Goal: Task Accomplishment & Management: Manage account settings

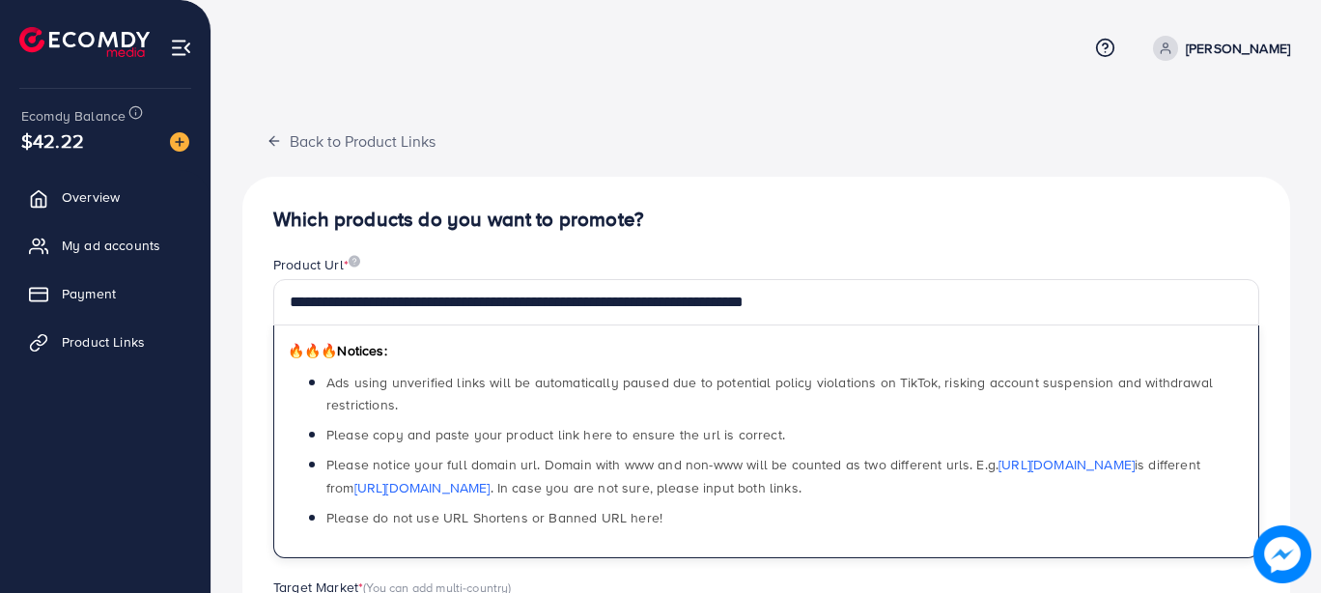
scroll to position [18, 0]
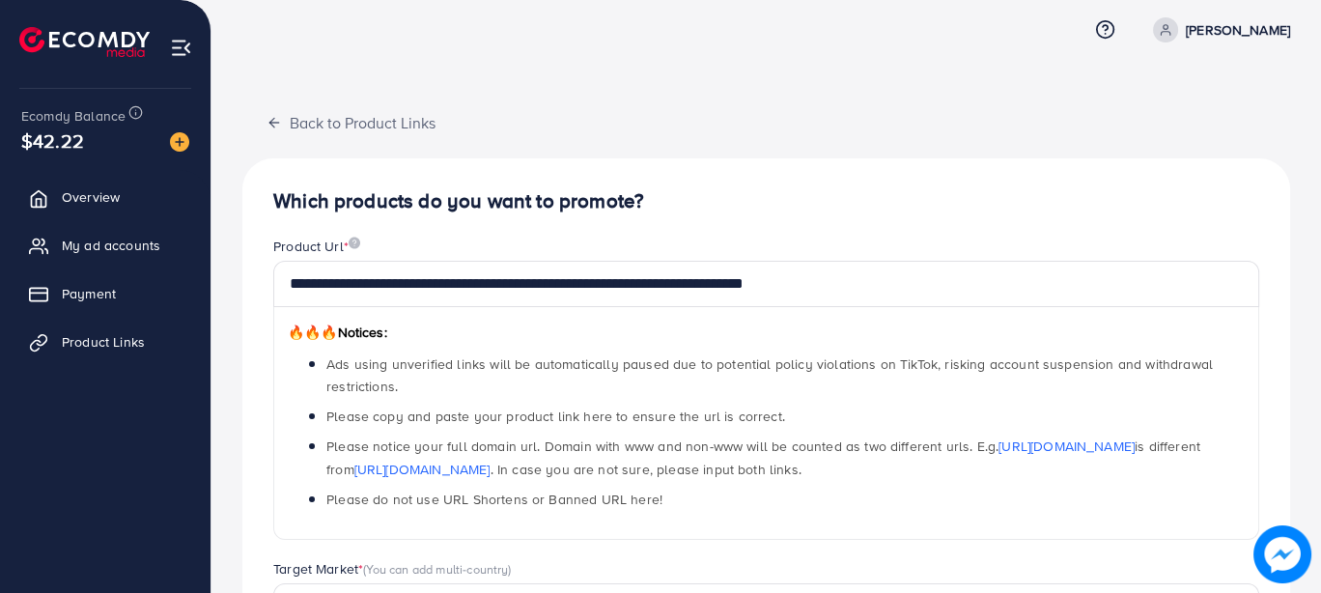
click at [890, 219] on div "**********" at bounding box center [765, 597] width 1047 height 878
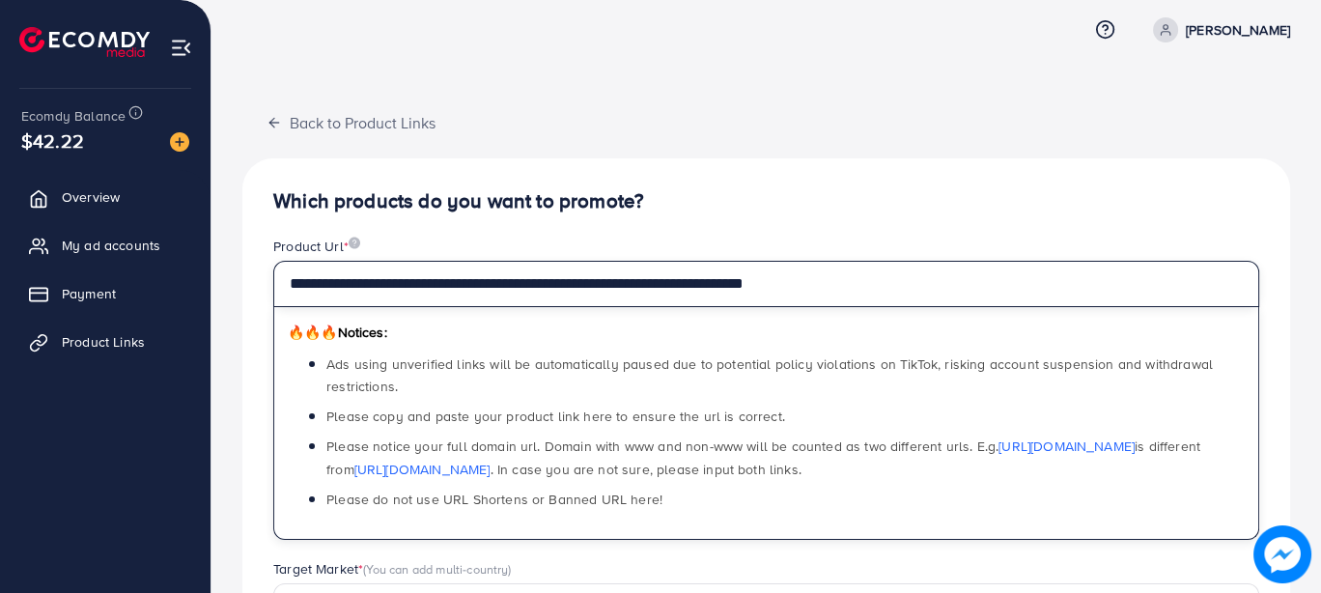
click at [727, 277] on input "**********" at bounding box center [766, 284] width 986 height 46
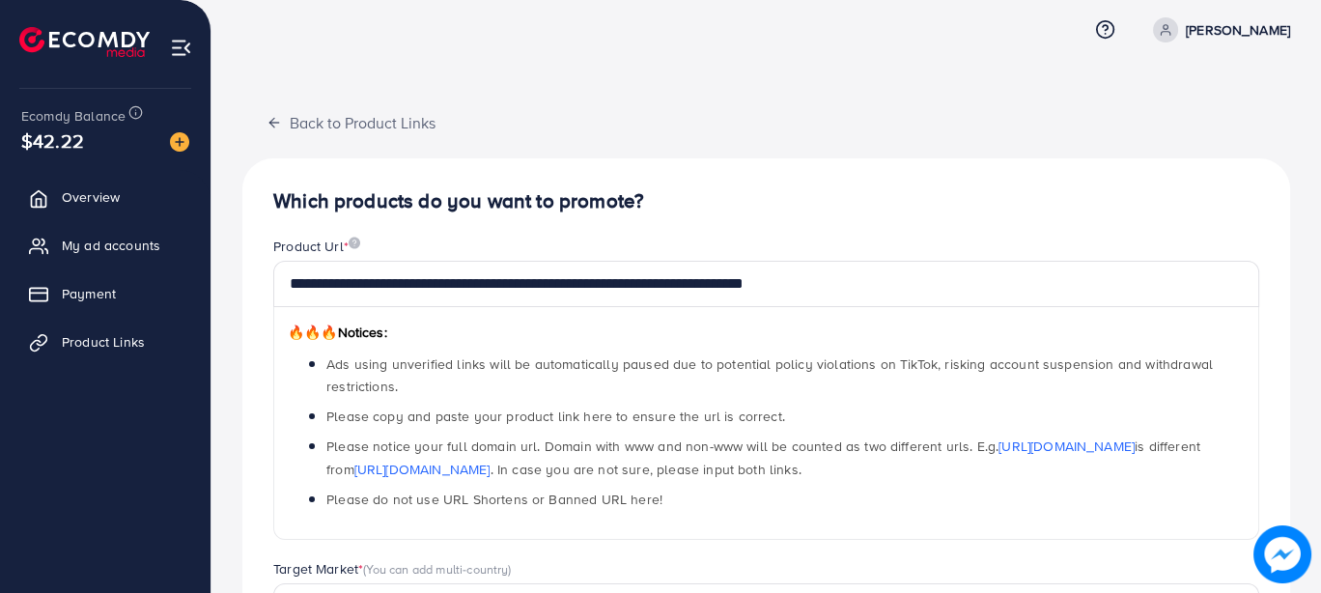
click at [668, 170] on div "**********" at bounding box center [765, 597] width 1047 height 878
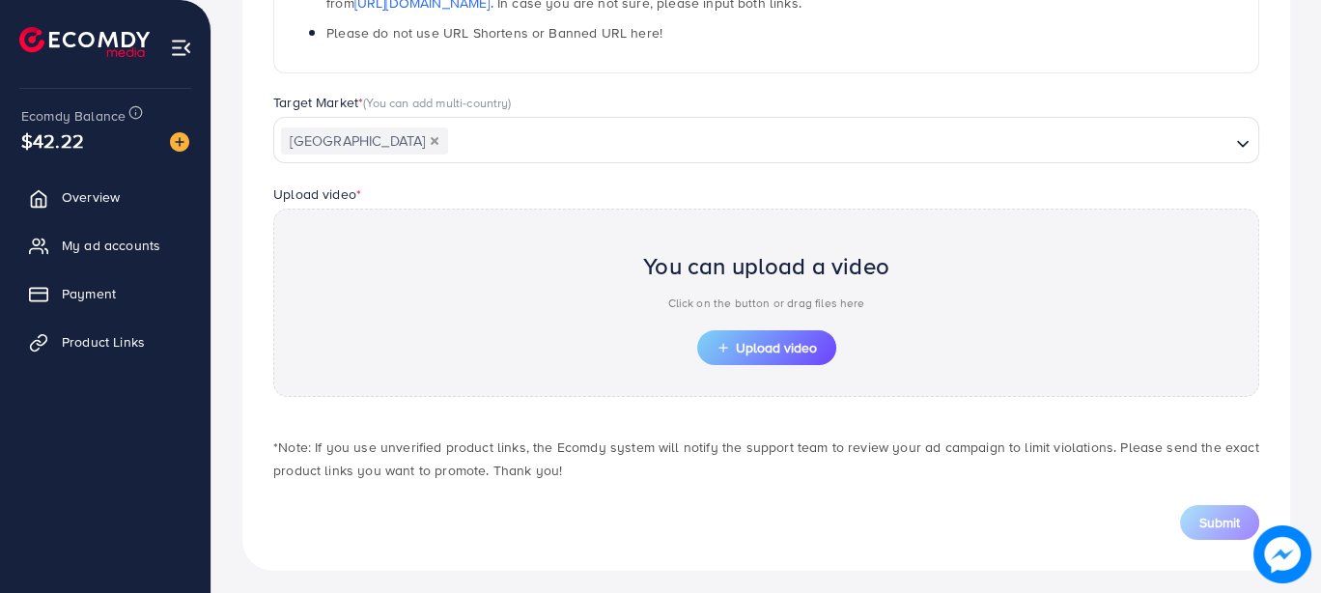
scroll to position [487, 0]
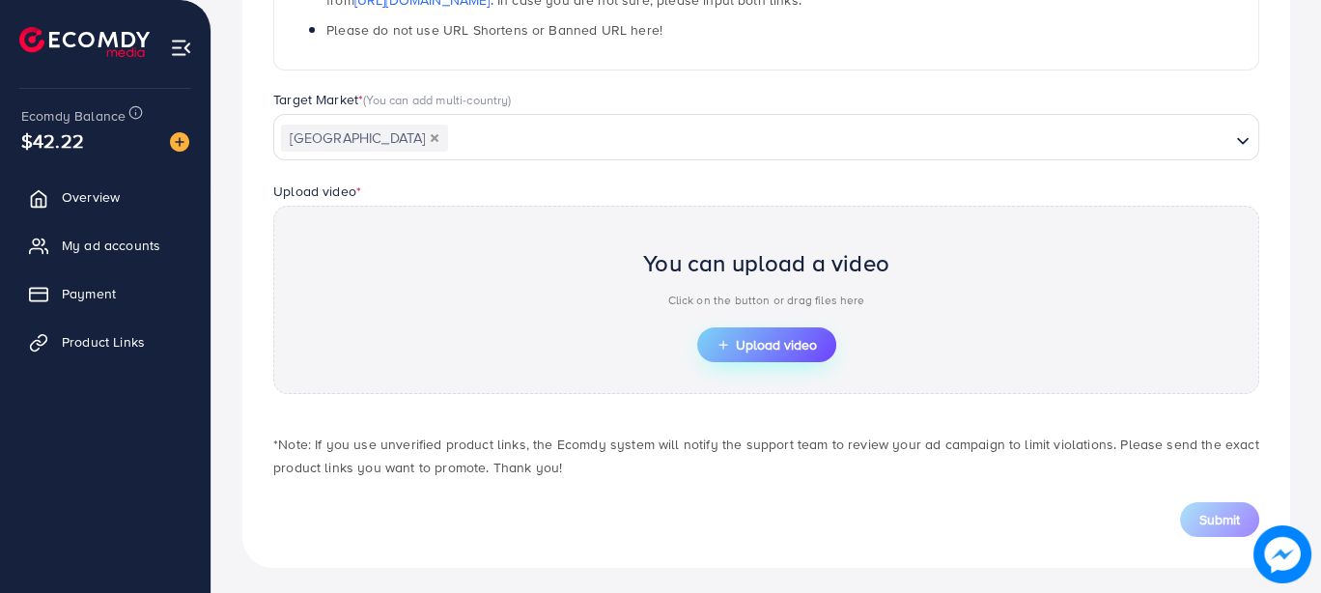
click at [748, 338] on span "Upload video" at bounding box center [766, 345] width 100 height 14
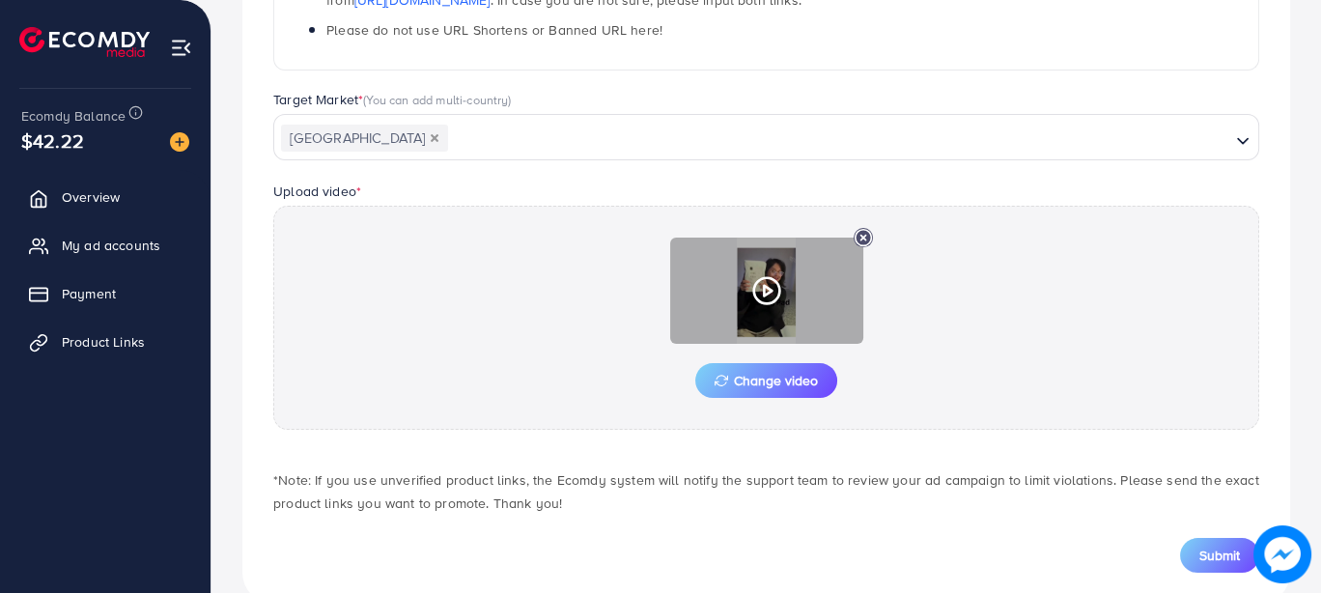
click at [752, 275] on icon at bounding box center [766, 290] width 31 height 31
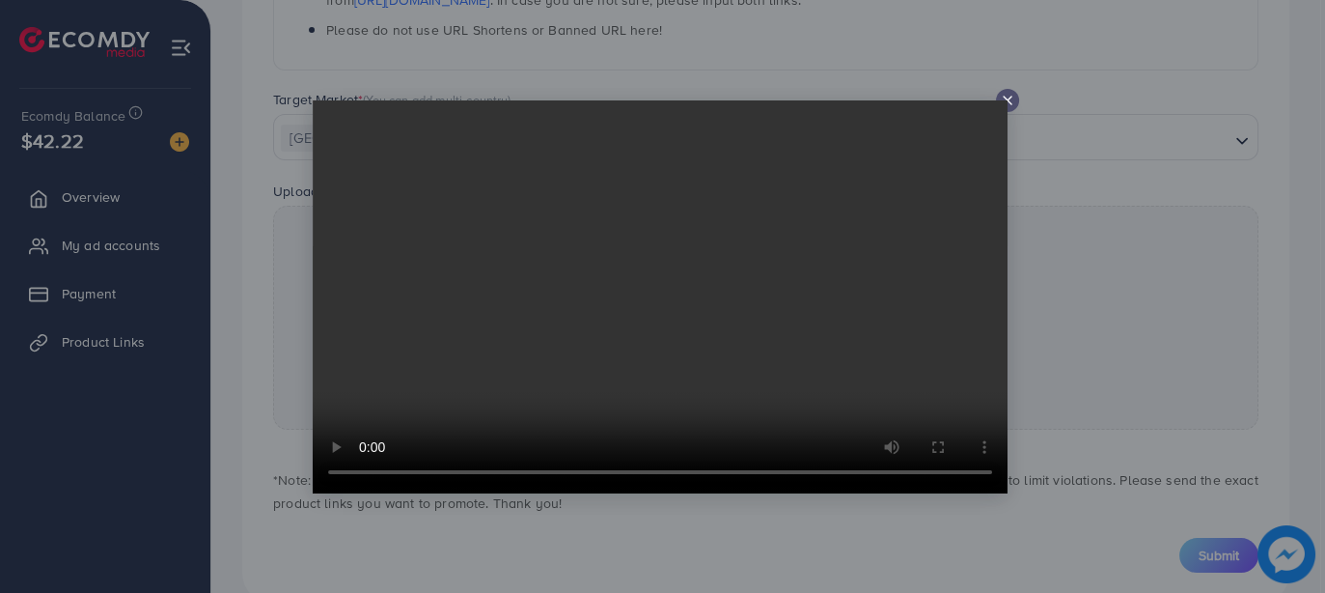
click at [1006, 102] on video at bounding box center [660, 296] width 695 height 393
click at [1007, 97] on icon at bounding box center [1007, 100] width 15 height 15
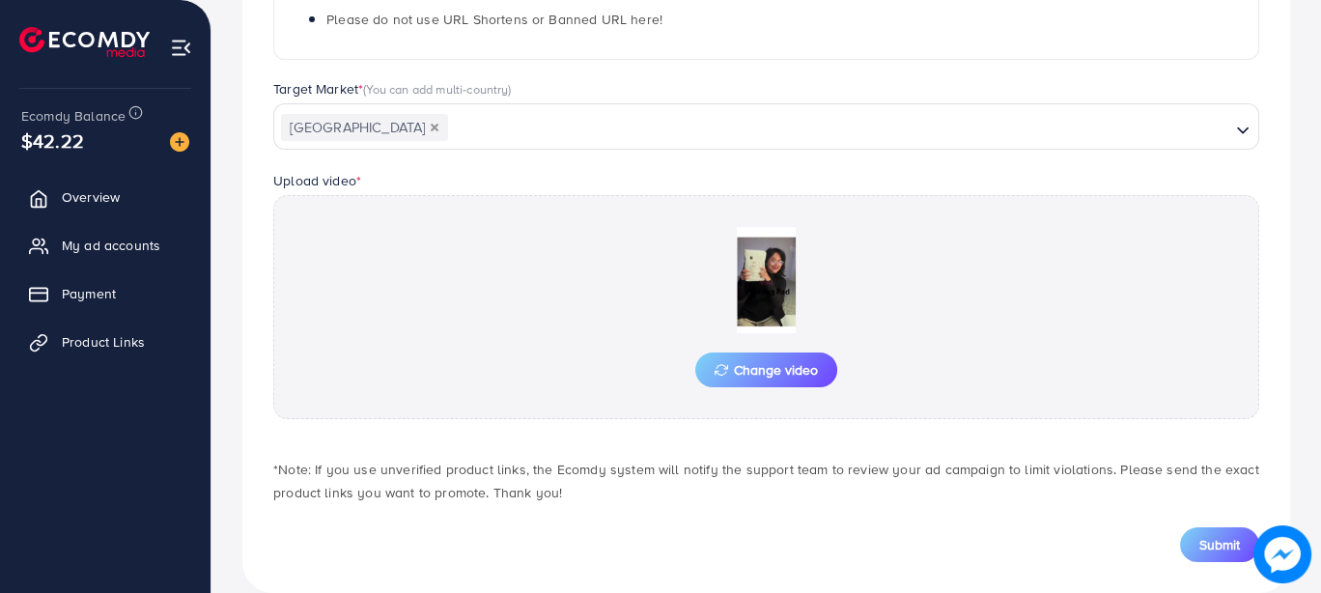
scroll to position [526, 0]
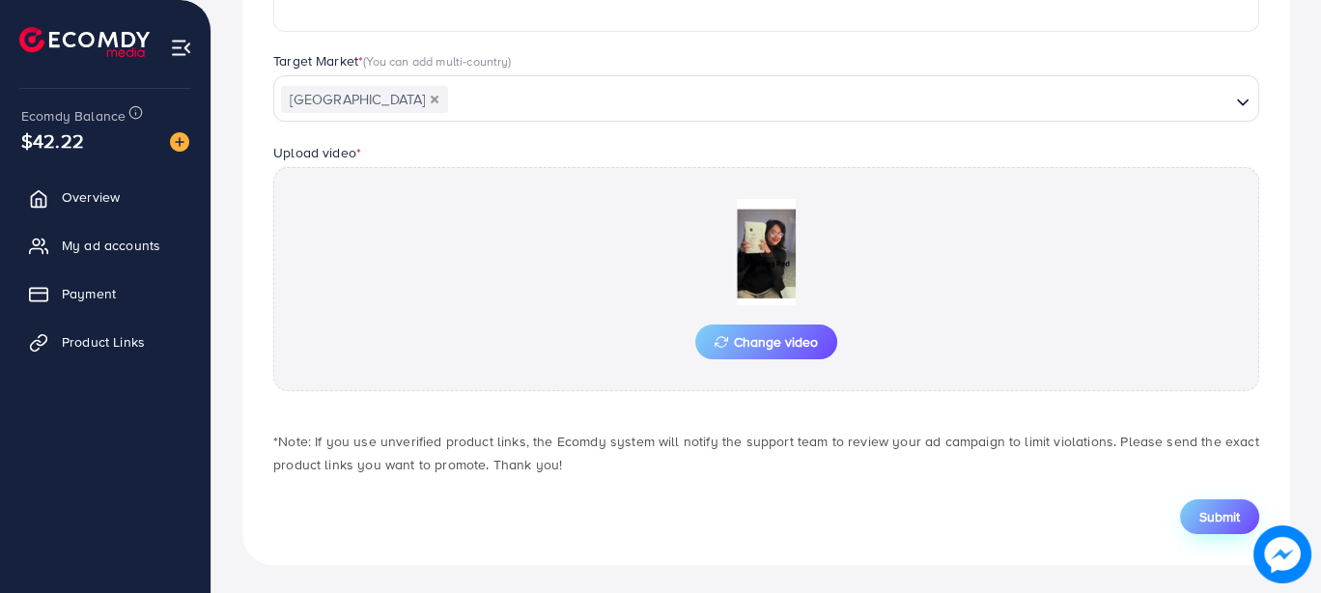
click at [1210, 520] on span "Submit" at bounding box center [1219, 516] width 41 height 19
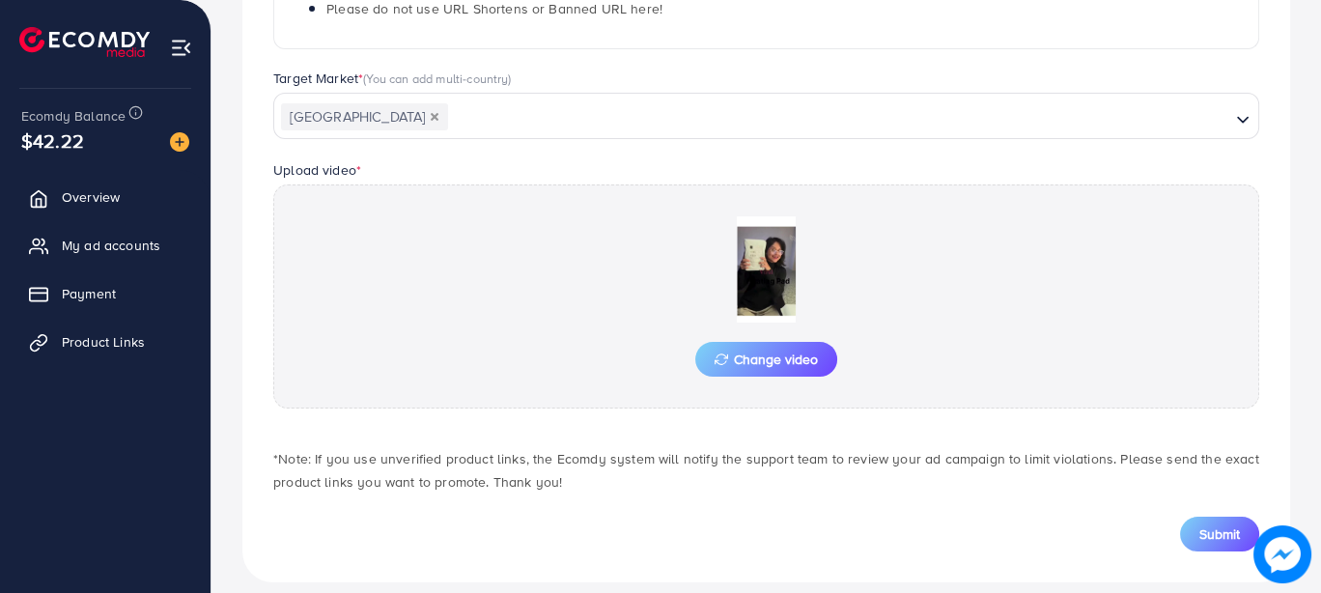
scroll to position [516, 0]
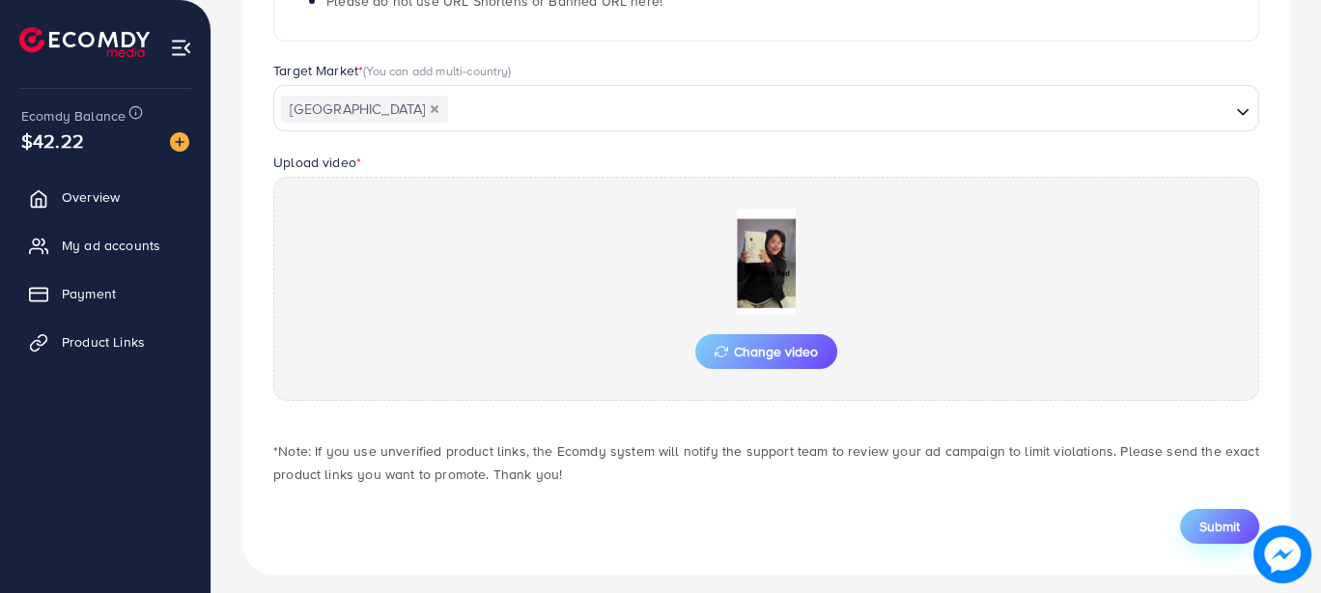
click at [1212, 526] on span "Submit" at bounding box center [1219, 525] width 41 height 19
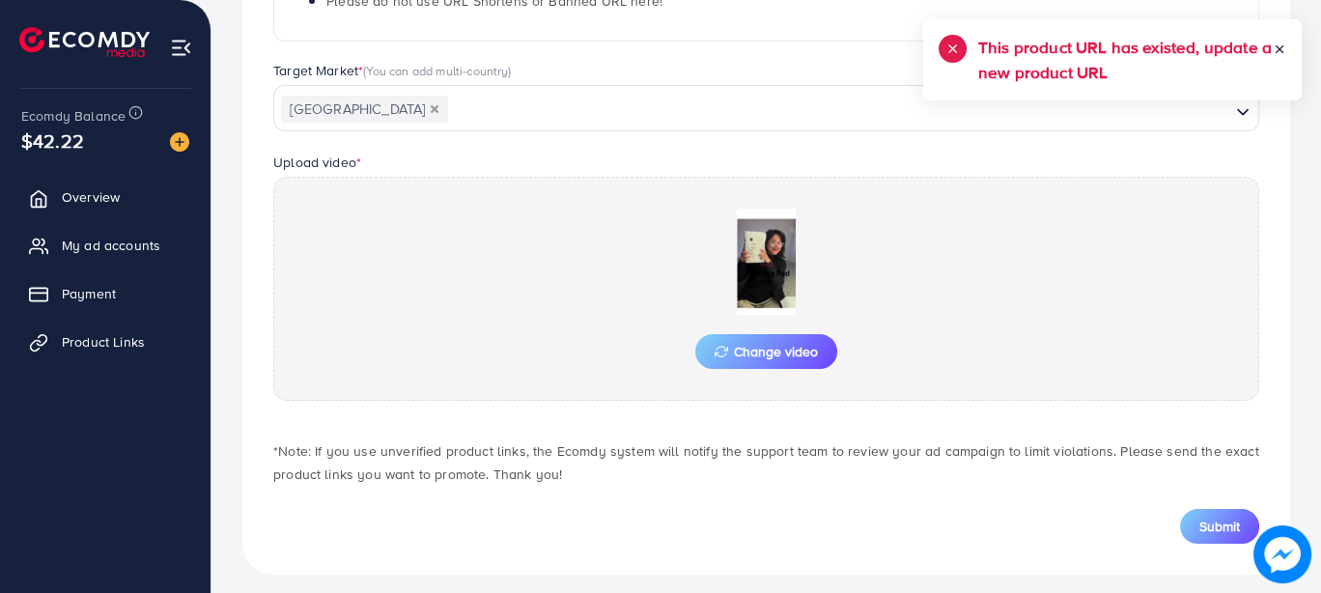
click at [1015, 55] on h5 "This product URL has existed, update a new product URL" at bounding box center [1125, 60] width 294 height 50
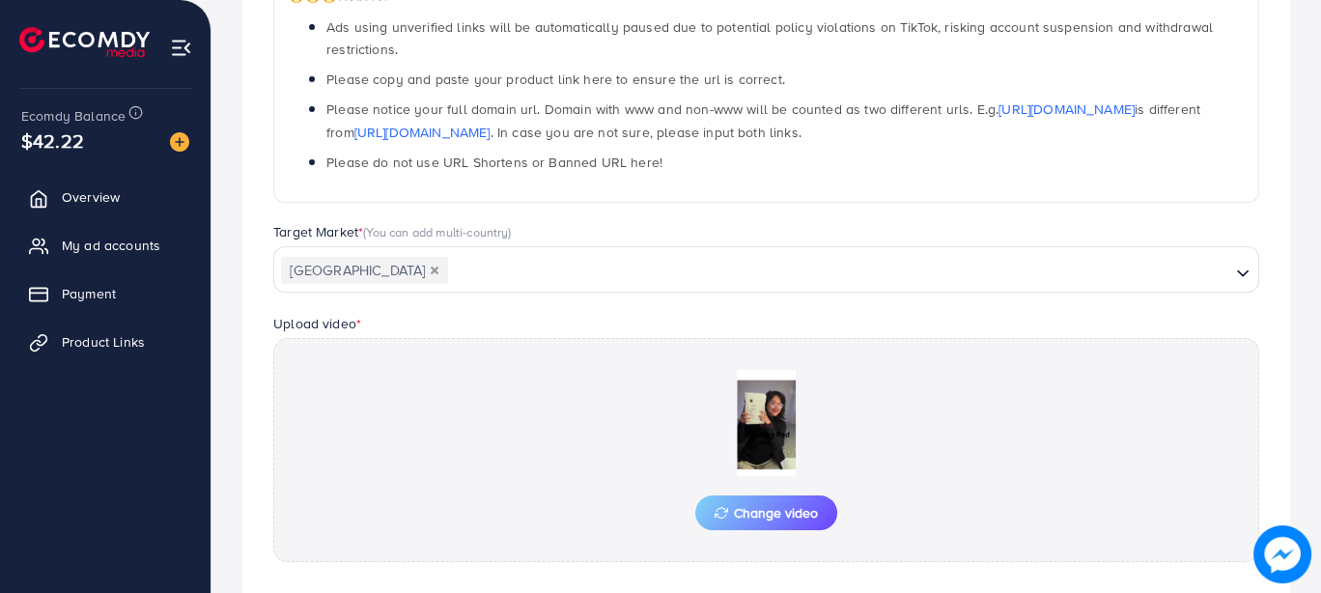
scroll to position [0, 0]
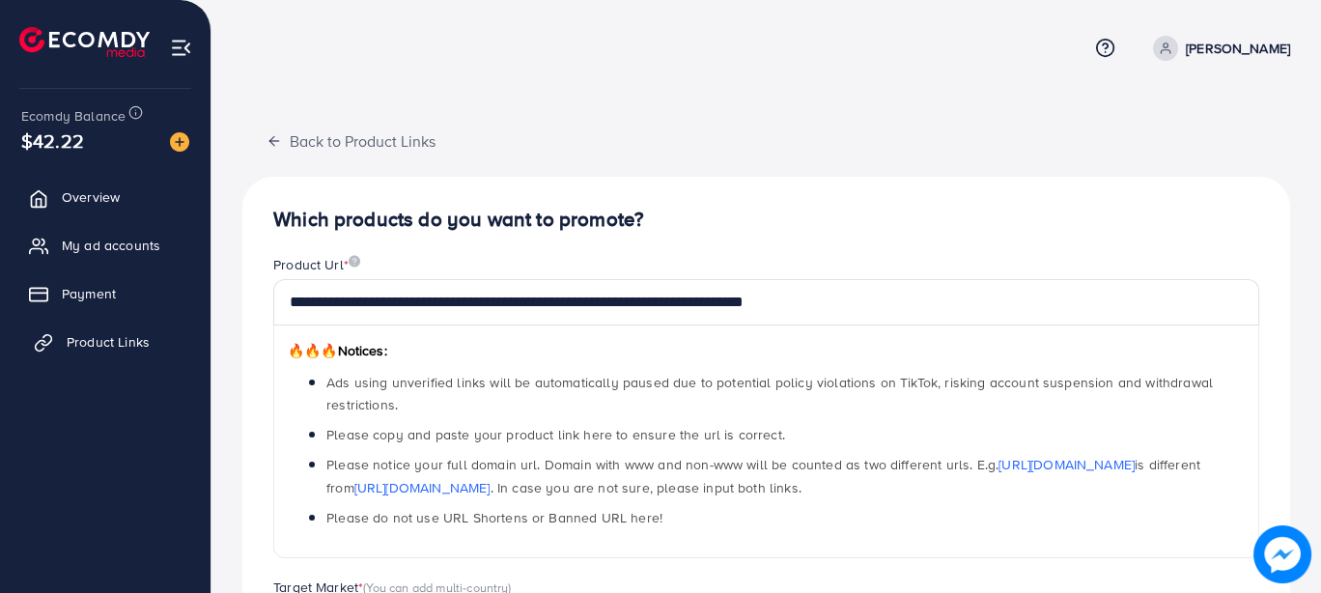
click at [113, 334] on span "Product Links" at bounding box center [108, 341] width 83 height 19
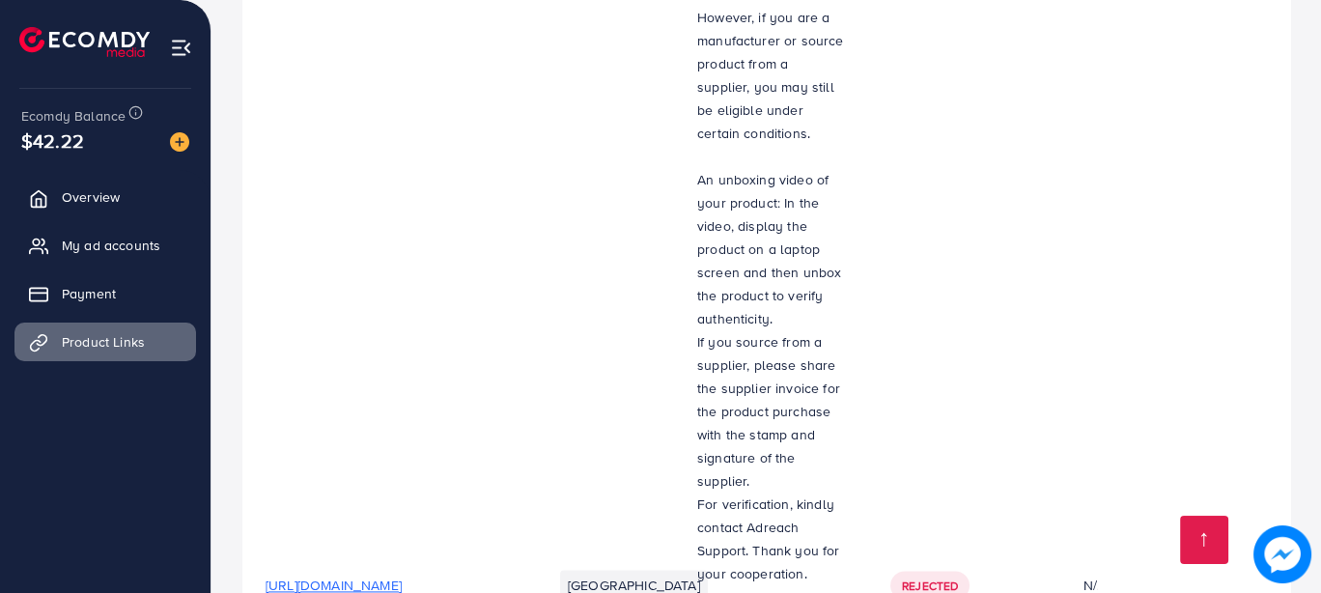
scroll to position [4129, 0]
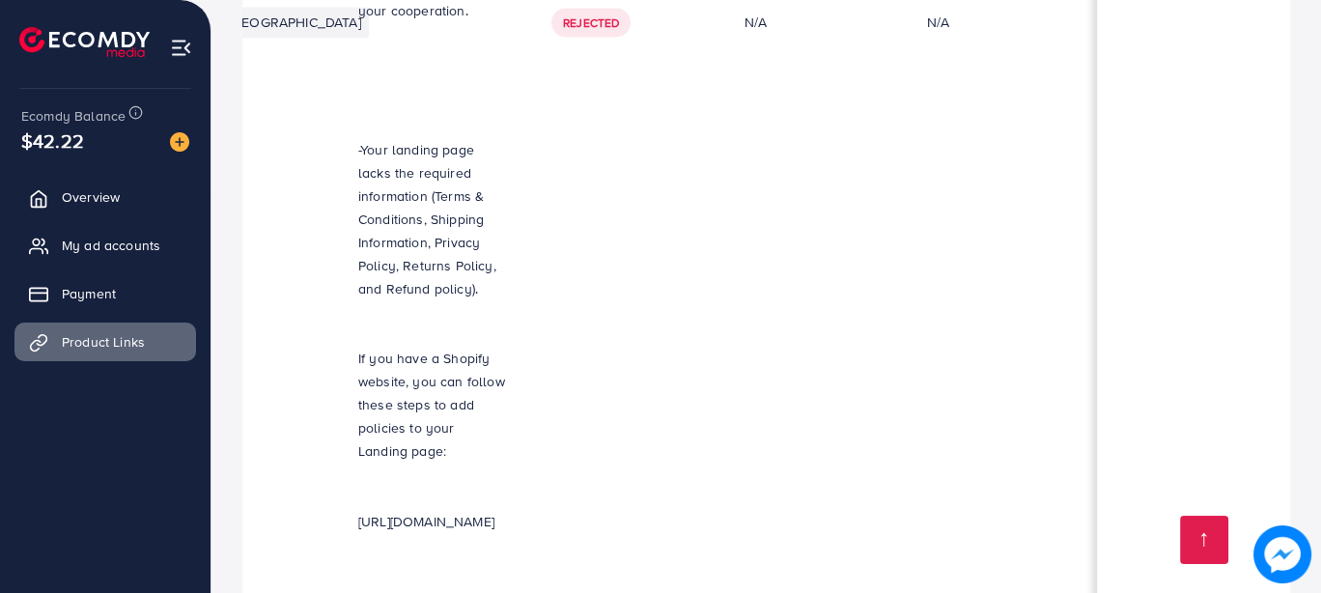
scroll to position [0, 578]
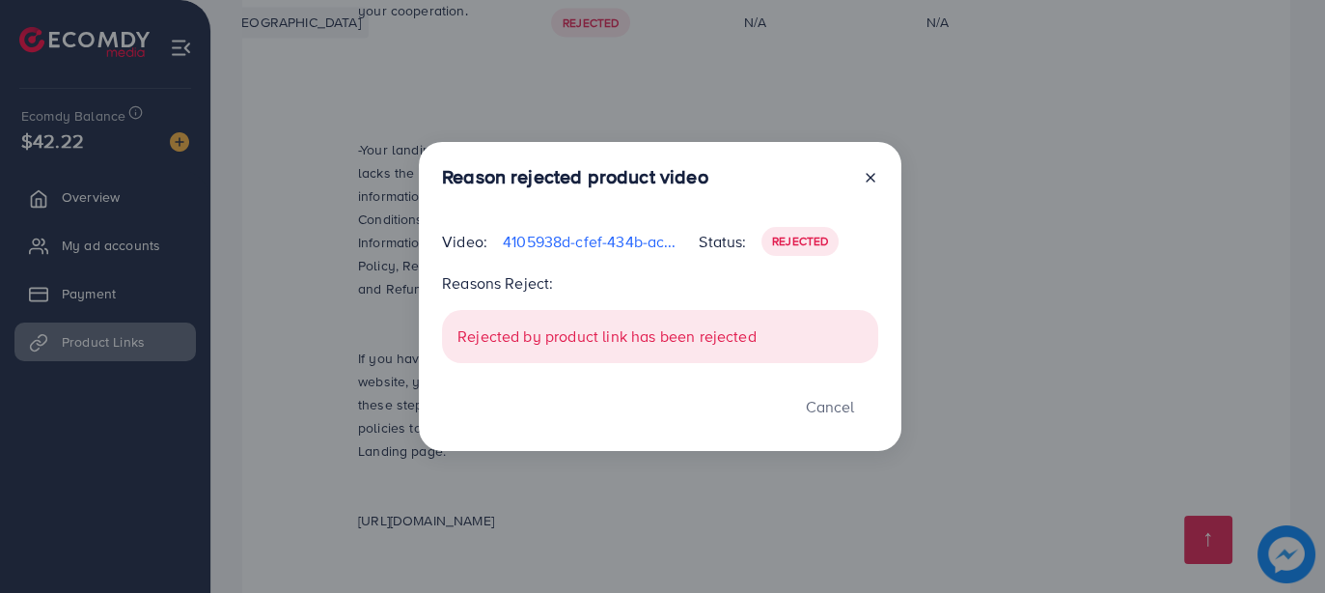
click at [667, 331] on div "Rejected by product link has been rejected" at bounding box center [660, 336] width 436 height 53
click at [784, 239] on span "Rejected" at bounding box center [800, 241] width 56 height 16
click at [565, 240] on p "4105938d-cfef-434b-acef-0cb98388e0af-1759928605139.mp4" at bounding box center [593, 241] width 181 height 23
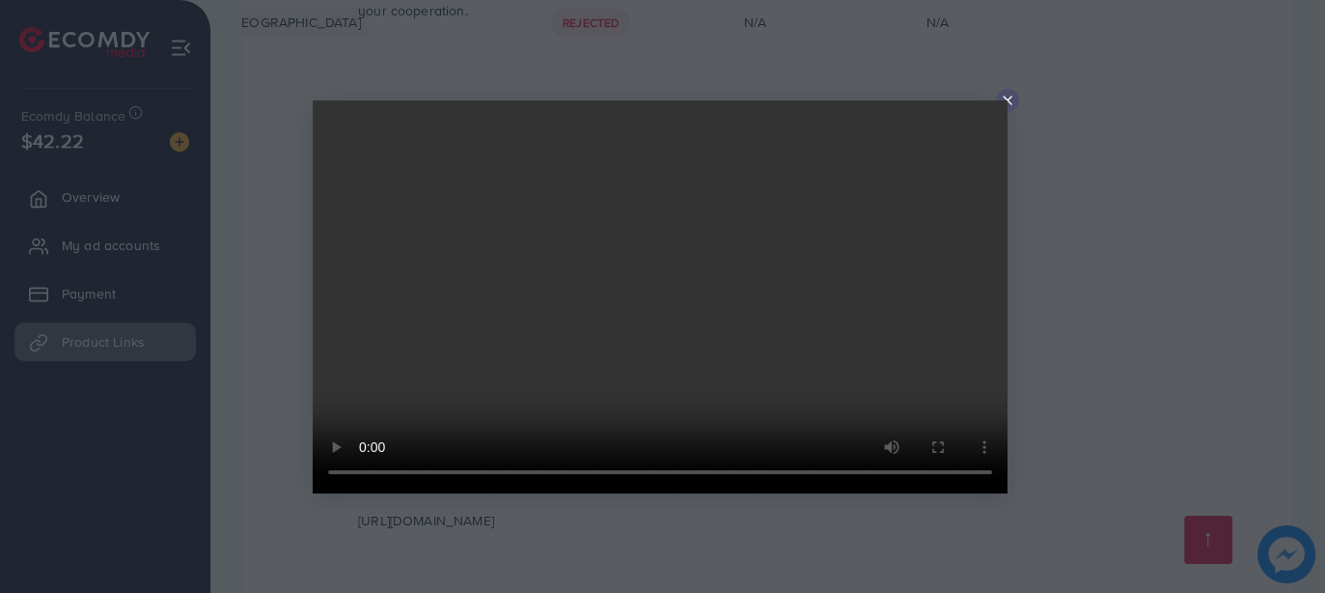
click at [1009, 95] on icon at bounding box center [1007, 100] width 15 height 15
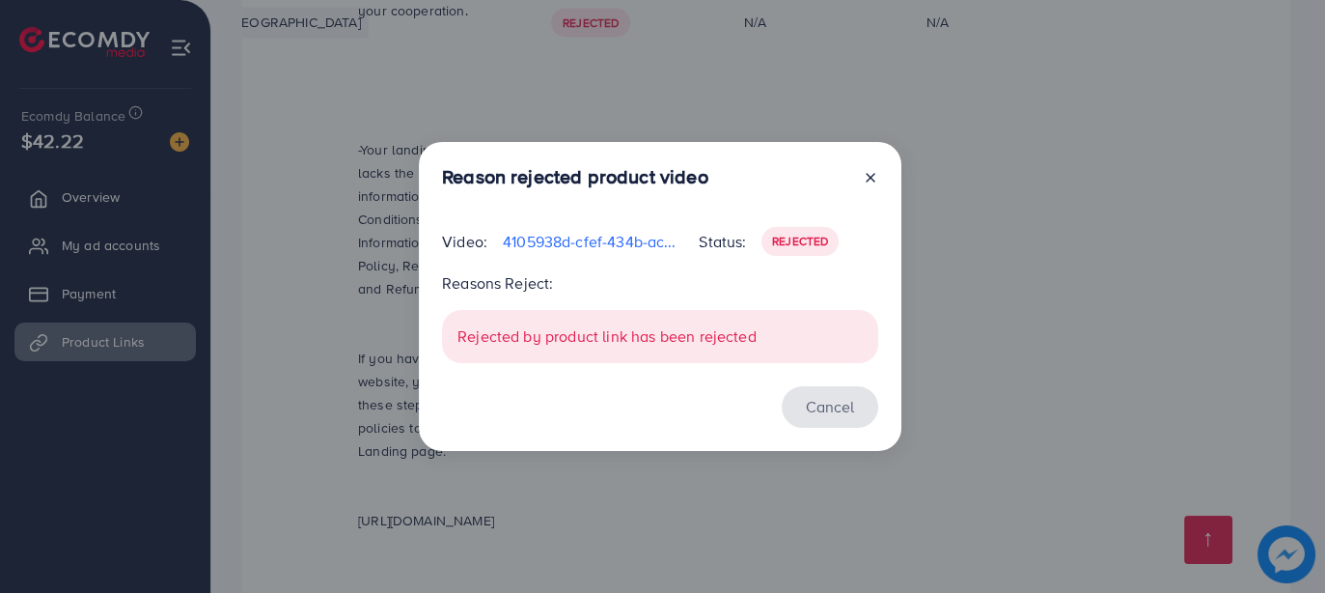
click at [837, 400] on button "Cancel" at bounding box center [830, 407] width 97 height 42
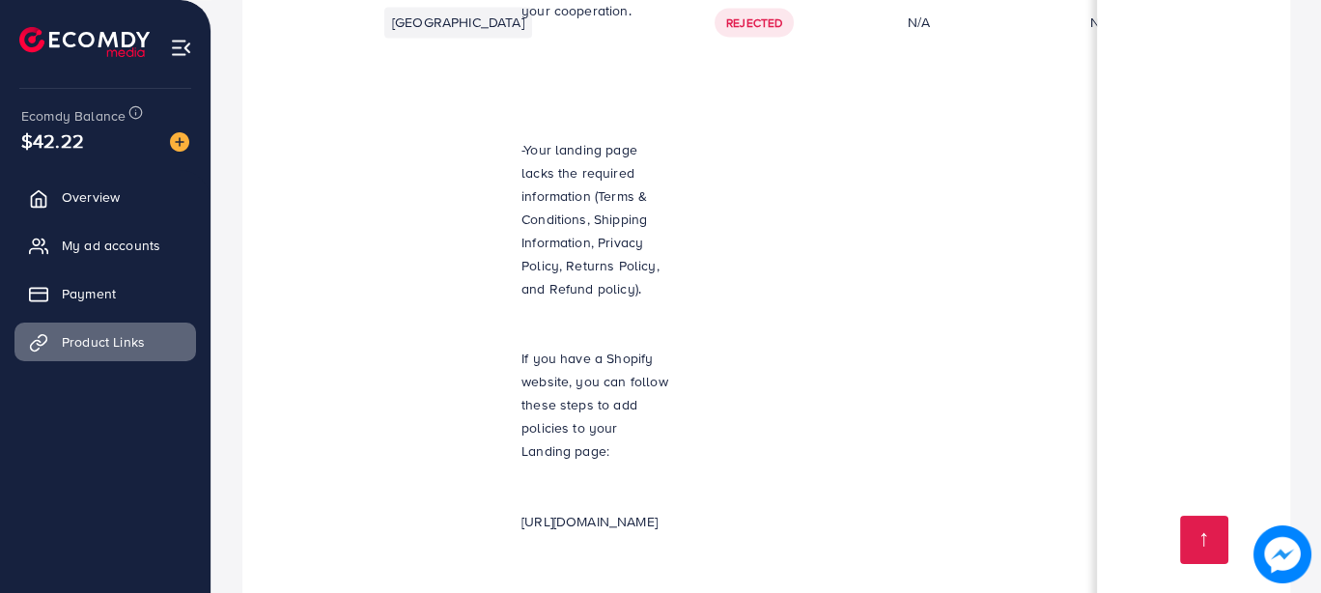
scroll to position [0, 174]
drag, startPoint x: 586, startPoint y: 361, endPoint x: 498, endPoint y: 313, distance: 100.2
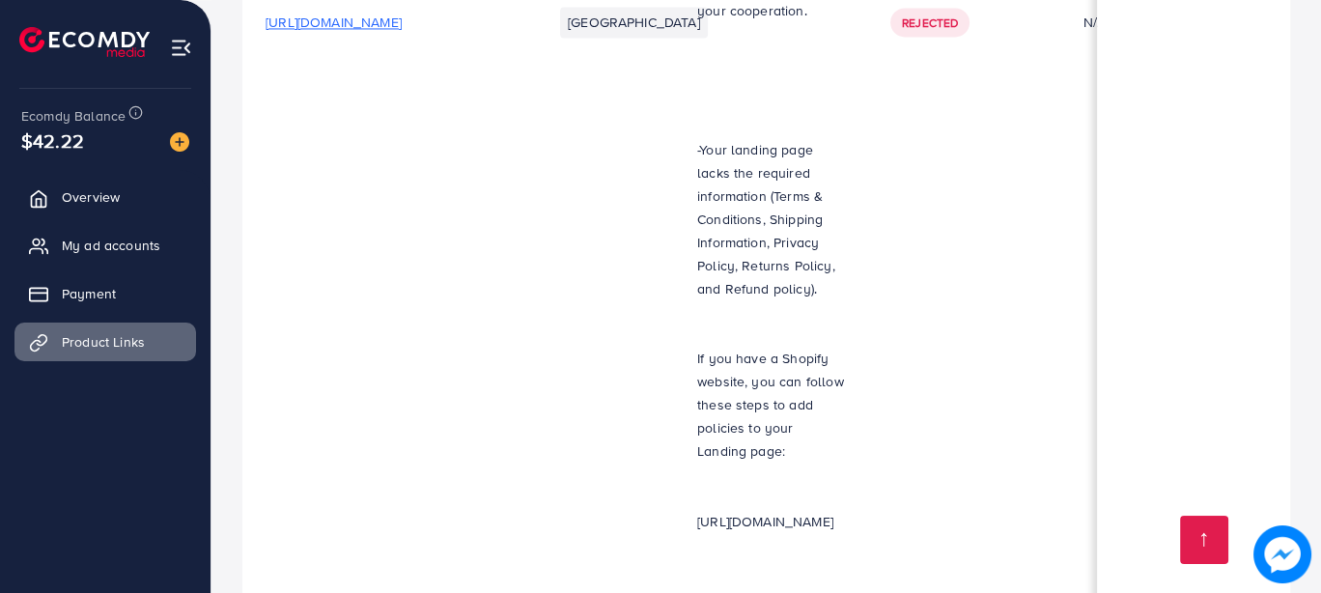
drag, startPoint x: 375, startPoint y: 382, endPoint x: 316, endPoint y: 452, distance: 91.1
click at [81, 44] on img at bounding box center [84, 42] width 130 height 30
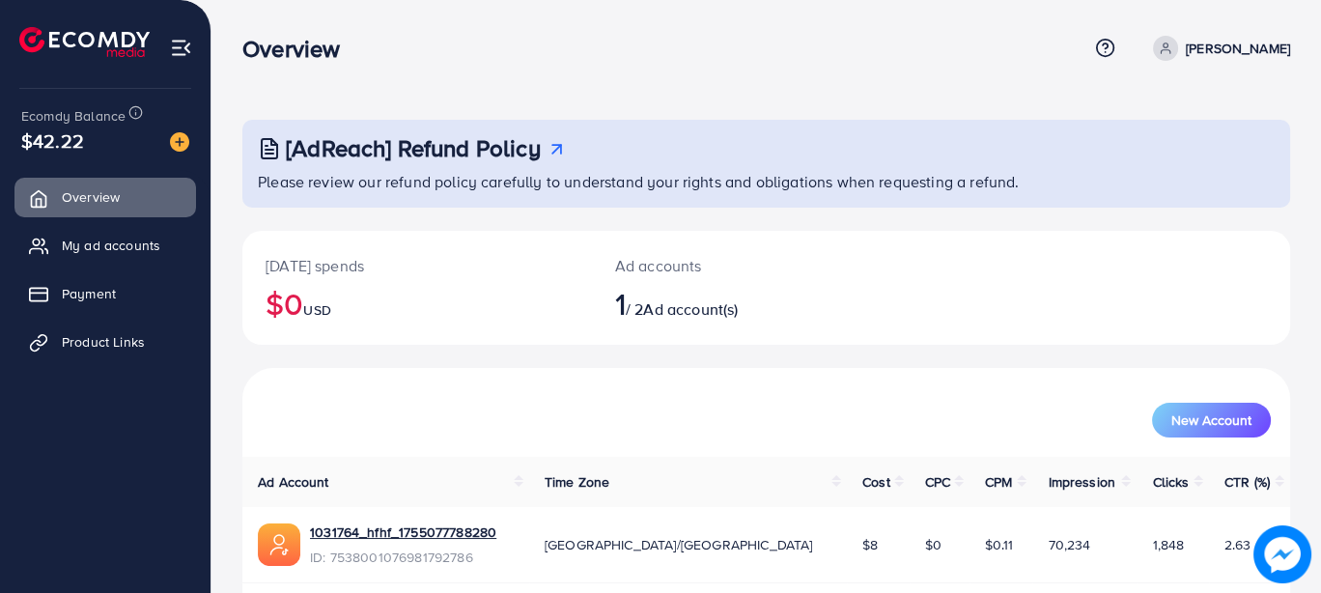
click at [1242, 41] on p "[PERSON_NAME]" at bounding box center [1237, 48] width 104 height 23
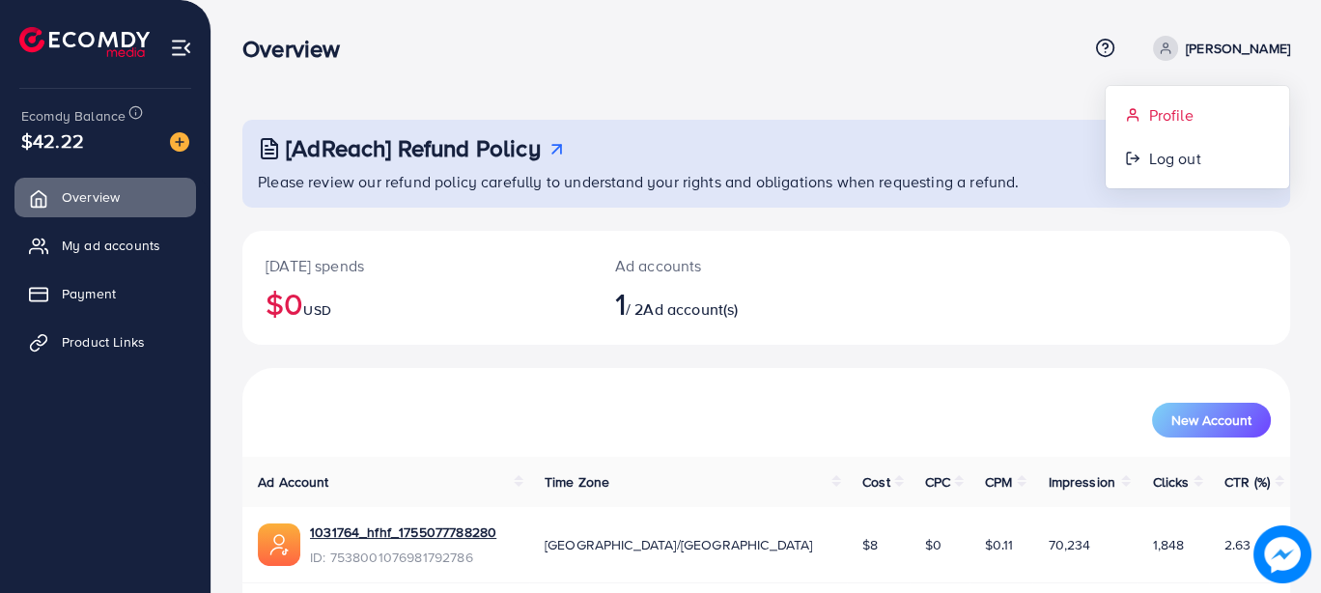
click at [1188, 103] on span "Profile" at bounding box center [1170, 114] width 44 height 23
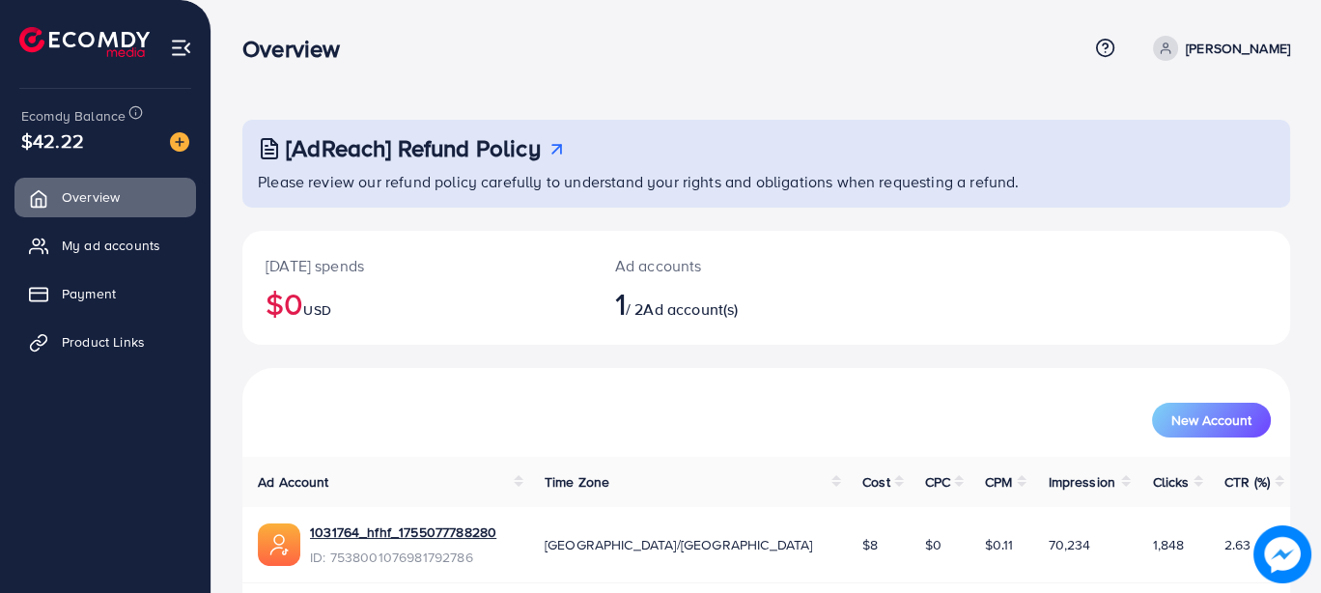
select select "********"
select select "******"
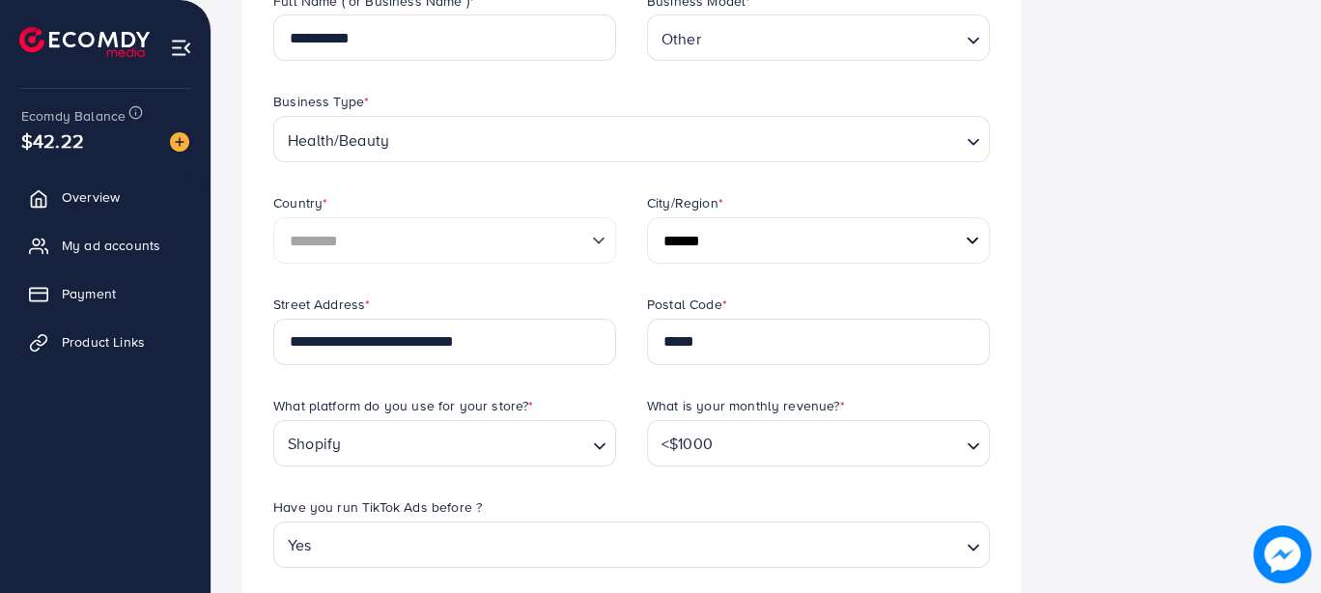
scroll to position [321, 0]
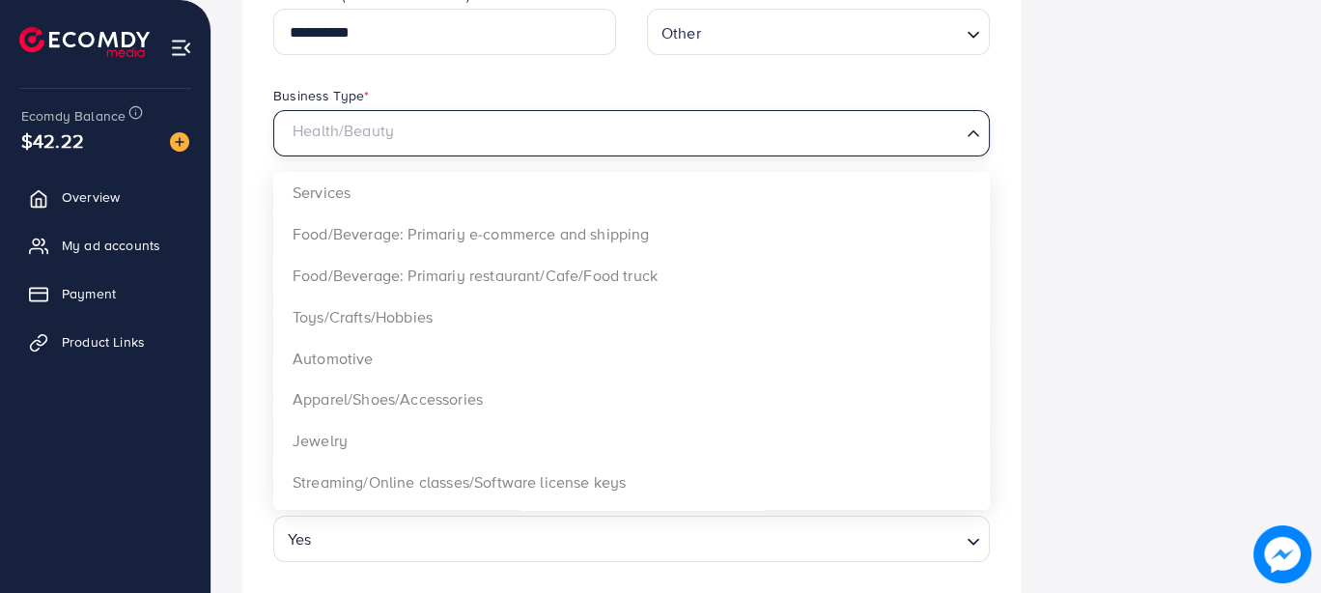
click at [963, 144] on span "Search for option" at bounding box center [972, 135] width 19 height 22
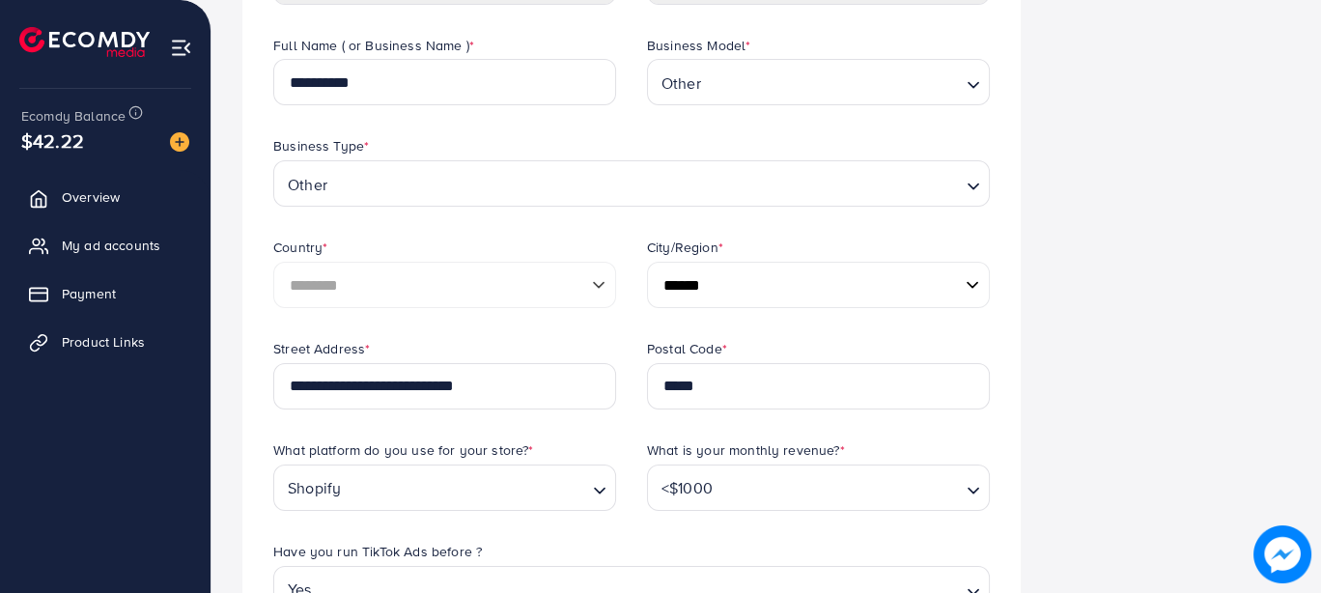
scroll to position [270, 0]
click at [700, 282] on select "**********" at bounding box center [818, 286] width 343 height 46
click at [580, 329] on div "**********" at bounding box center [445, 288] width 374 height 101
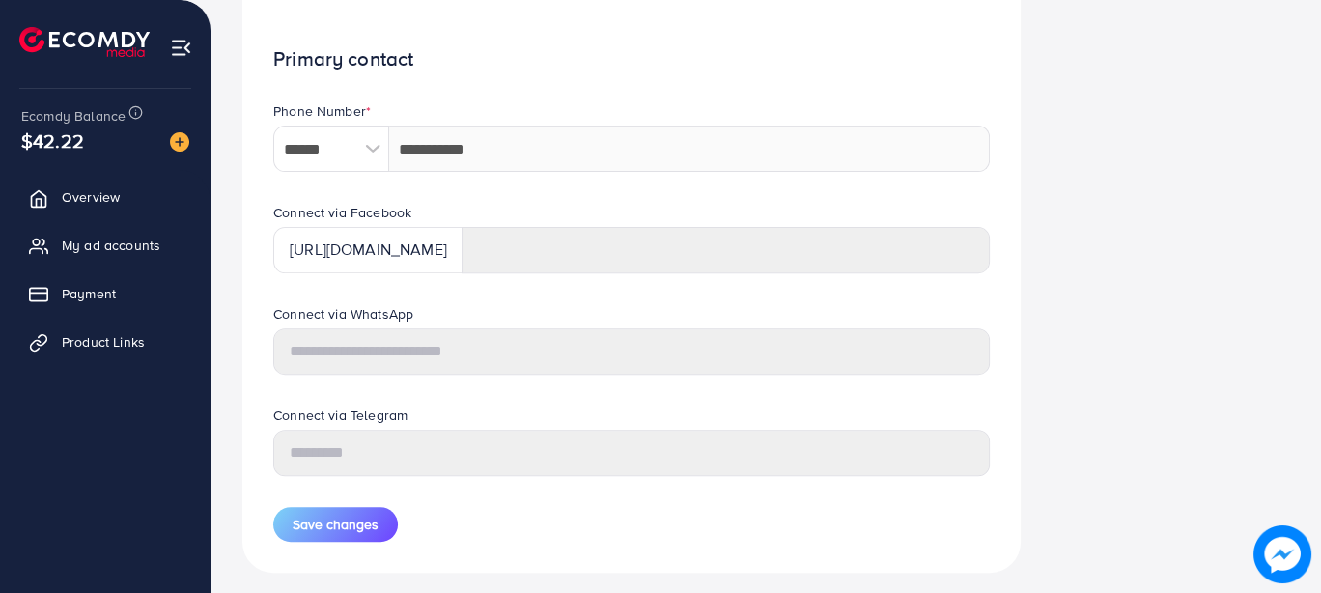
scroll to position [931, 0]
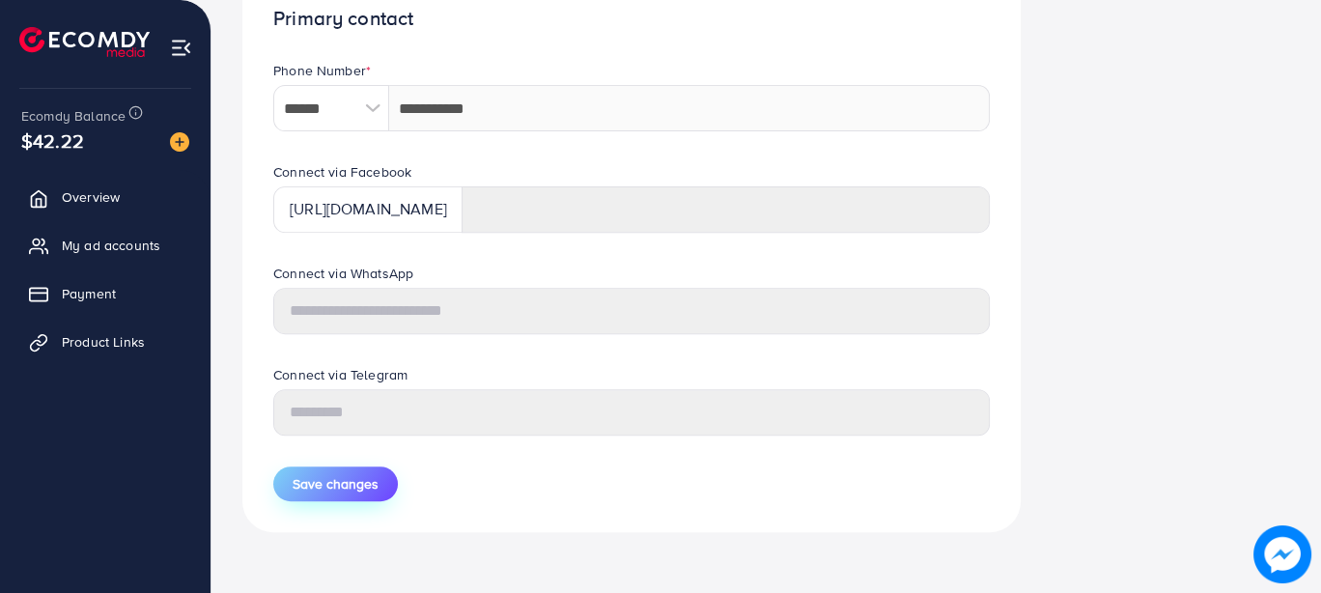
click at [347, 476] on span "Save changes" at bounding box center [335, 483] width 86 height 19
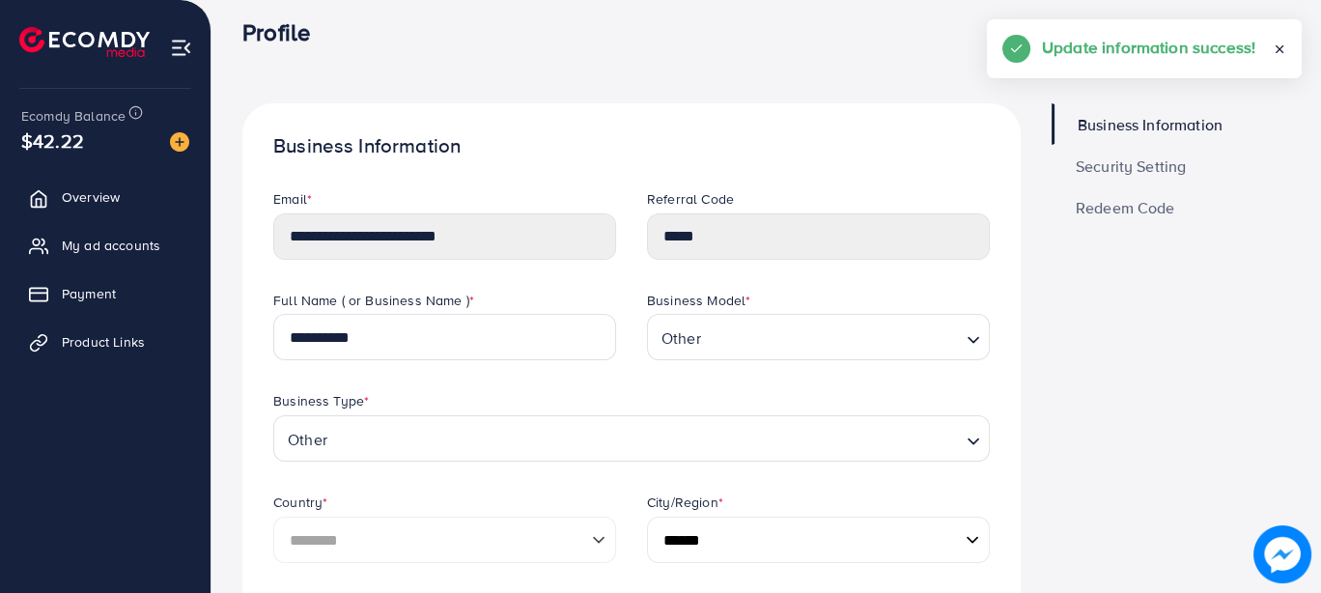
scroll to position [0, 0]
